Goal: Find specific page/section: Find specific page/section

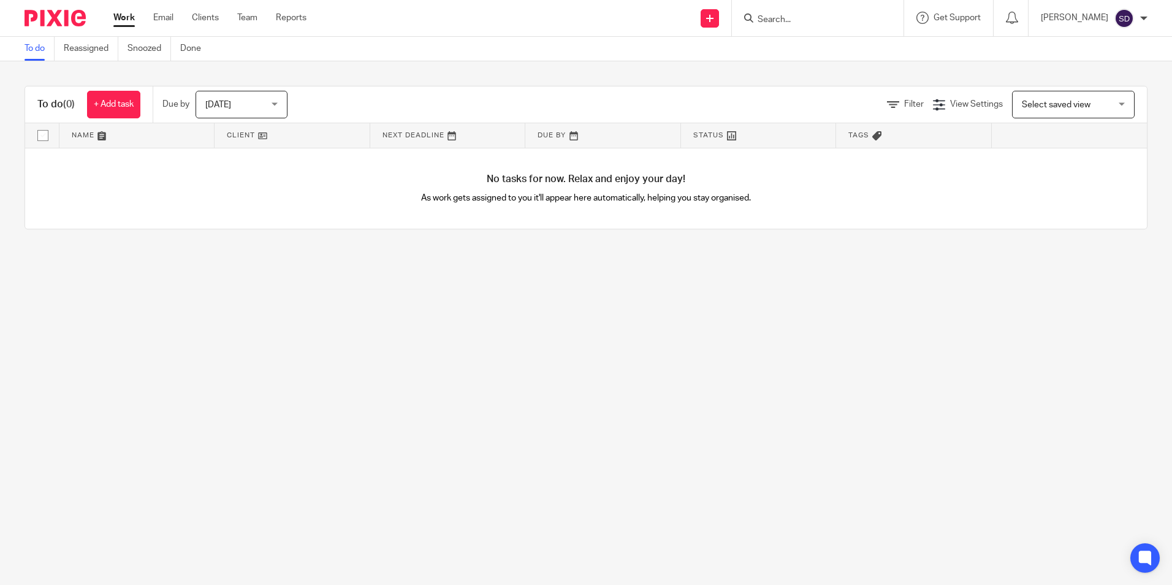
click at [814, 17] on input "Search" at bounding box center [812, 20] width 110 height 11
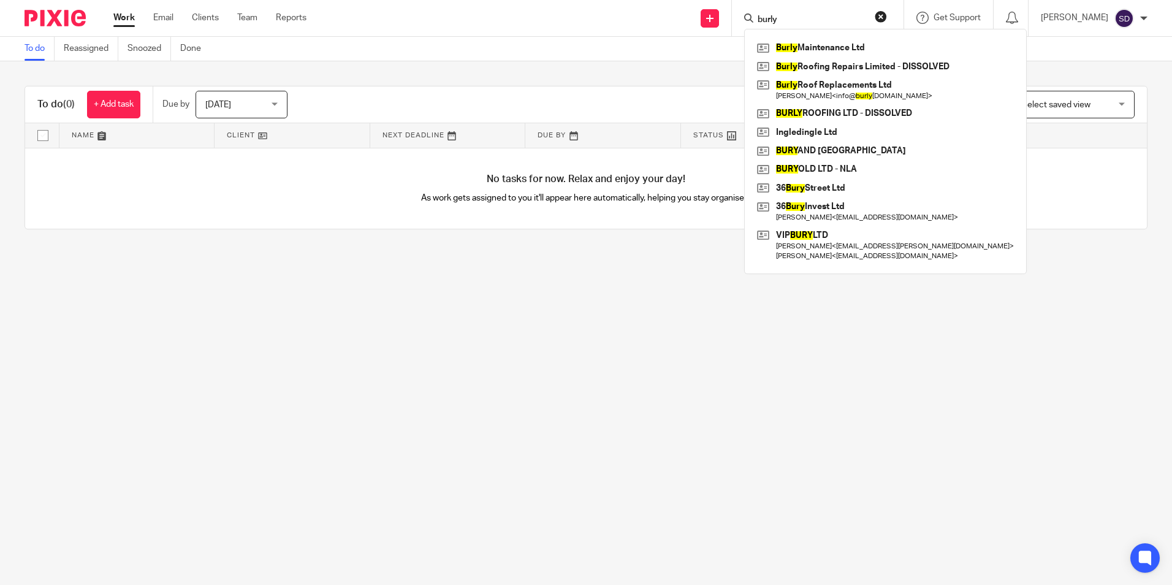
type input "burly"
click button "submit" at bounding box center [0, 0] width 0 height 0
click at [860, 86] on link at bounding box center [885, 90] width 263 height 28
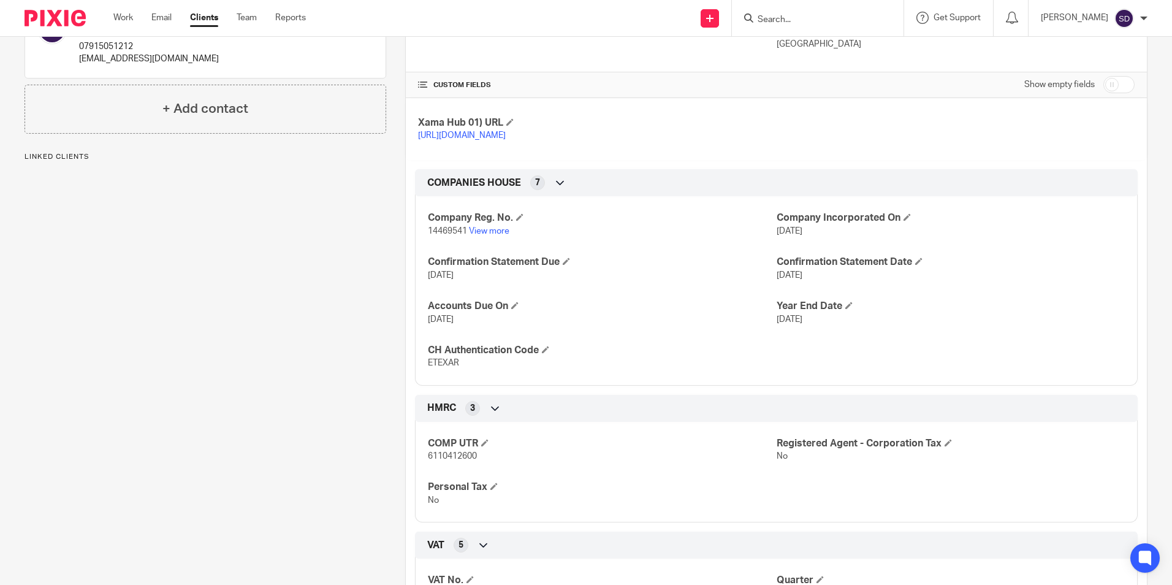
scroll to position [429, 0]
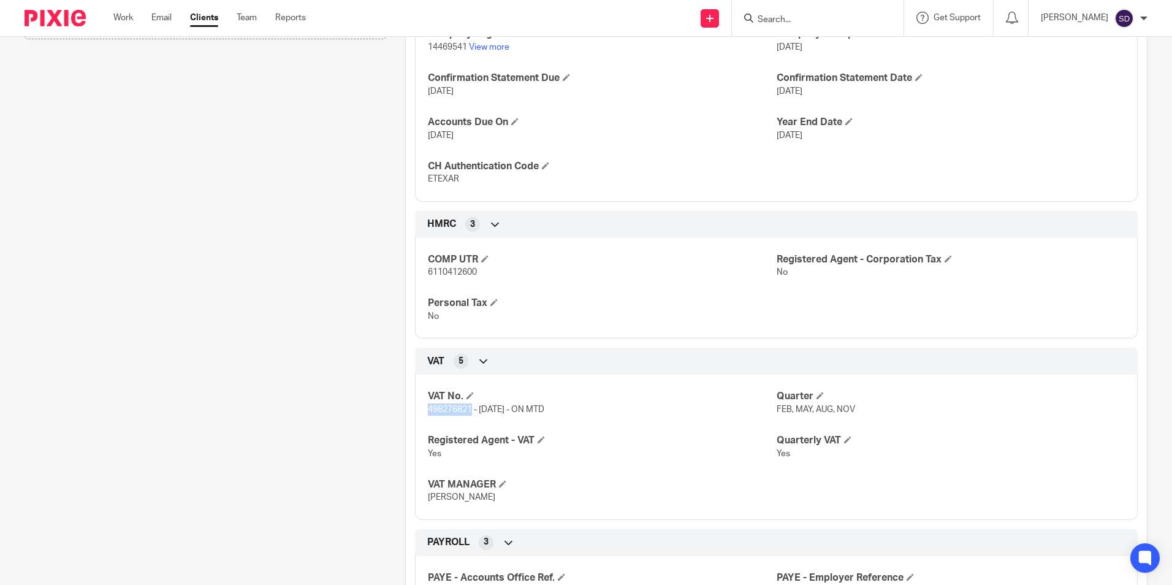
drag, startPoint x: 425, startPoint y: 420, endPoint x: 468, endPoint y: 421, distance: 42.9
click at [468, 414] on span "498276821 - 01/07/25 - ON MTD" at bounding box center [486, 409] width 116 height 9
copy span "498276821"
